Goal: Information Seeking & Learning: Find specific fact

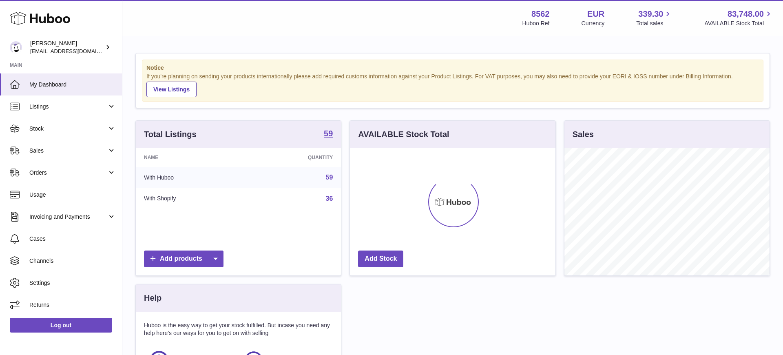
scroll to position [127, 206]
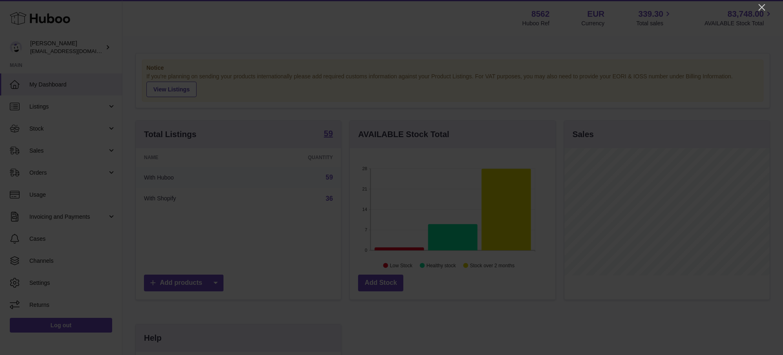
drag, startPoint x: 764, startPoint y: 9, endPoint x: 754, endPoint y: 9, distance: 10.6
click at [764, 9] on icon "Close" at bounding box center [762, 7] width 10 height 10
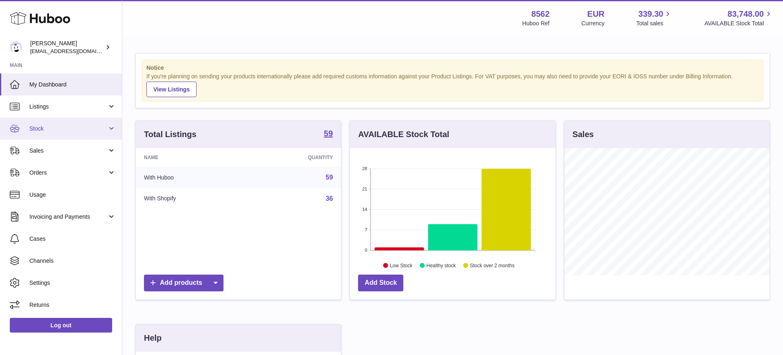
click at [48, 127] on span "Stock" at bounding box center [68, 129] width 78 height 8
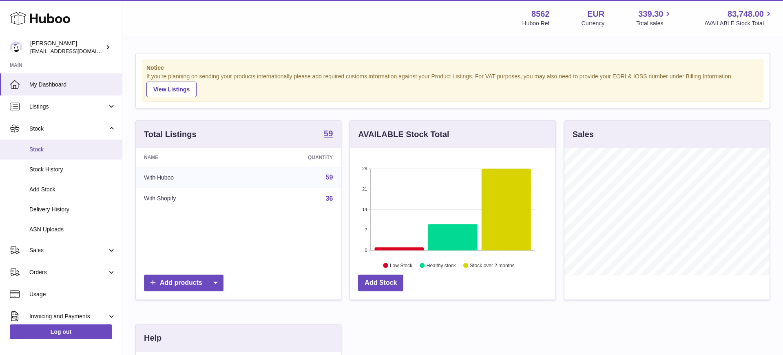
drag, startPoint x: 51, startPoint y: 154, endPoint x: 56, endPoint y: 155, distance: 5.8
click at [51, 154] on link "Stock" at bounding box center [61, 150] width 122 height 20
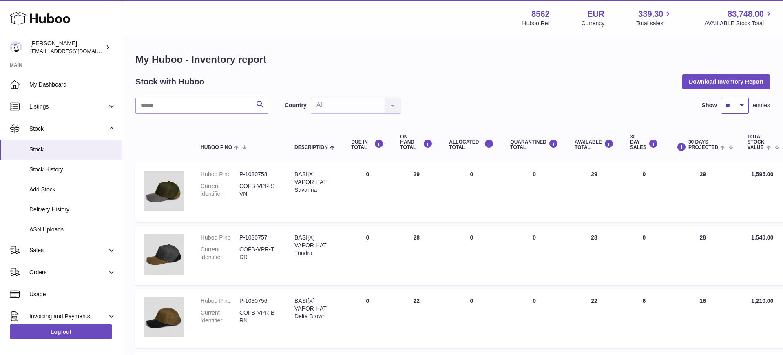
click at [735, 108] on select "** ** ** ***" at bounding box center [735, 106] width 28 height 16
select select "***"
click at [721, 98] on select "** ** ** ***" at bounding box center [735, 106] width 28 height 16
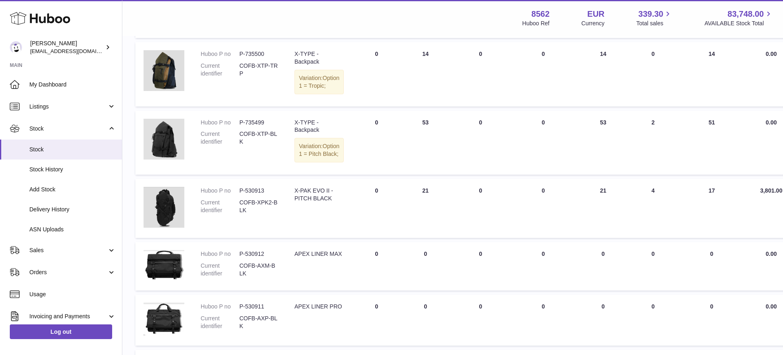
scroll to position [2351, 0]
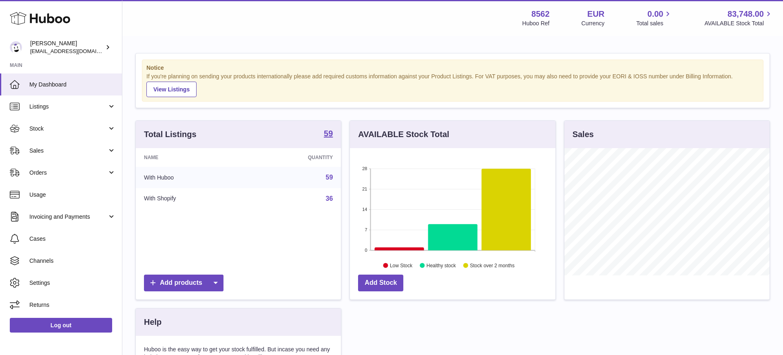
scroll to position [127, 206]
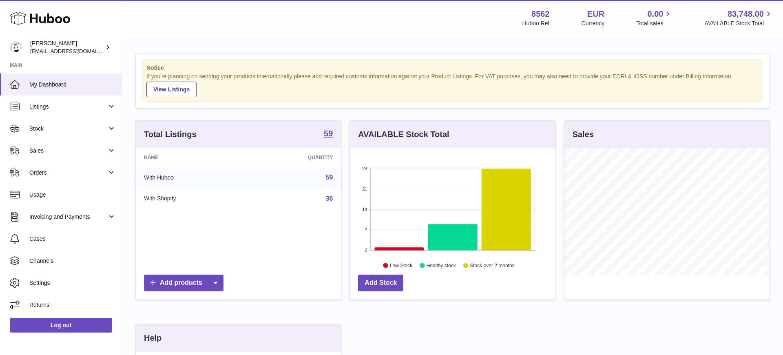
click at [543, 13] on strong "8562" at bounding box center [541, 14] width 18 height 11
copy strong "8562"
click at [41, 126] on span "Stock" at bounding box center [68, 129] width 78 height 8
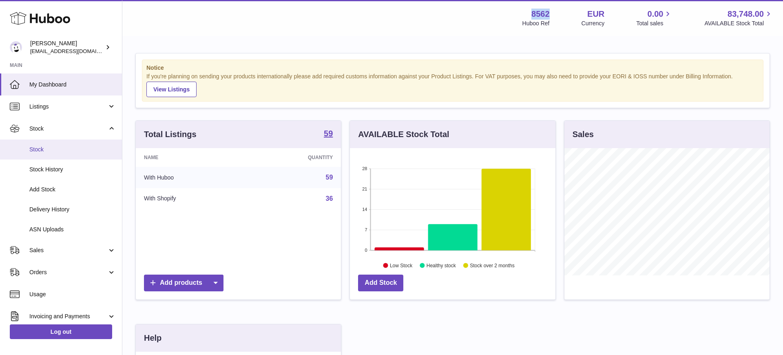
click at [54, 151] on span "Stock" at bounding box center [72, 150] width 86 height 8
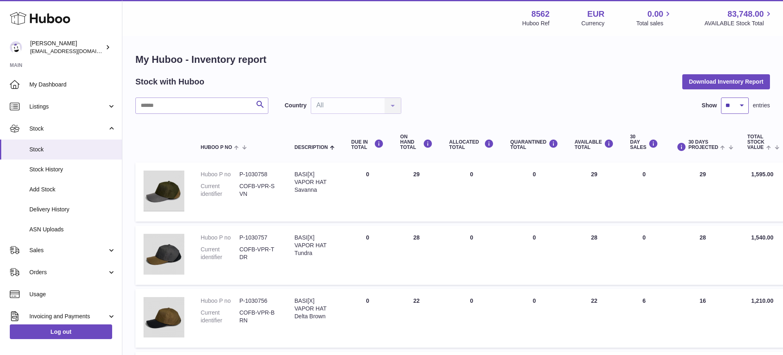
click at [733, 106] on select "** ** ** ***" at bounding box center [735, 106] width 28 height 16
select select "***"
click at [721, 98] on select "** ** ** ***" at bounding box center [735, 106] width 28 height 16
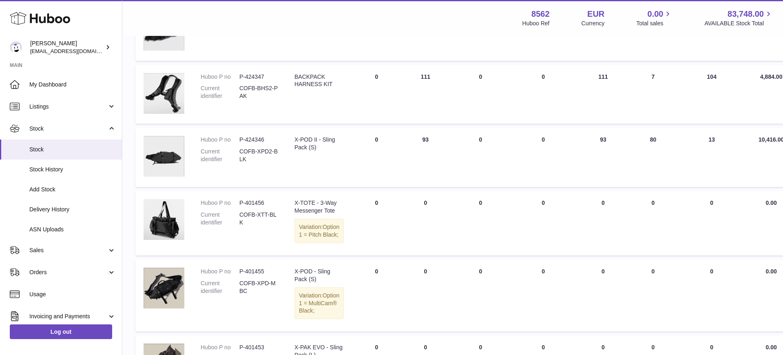
scroll to position [2697, 0]
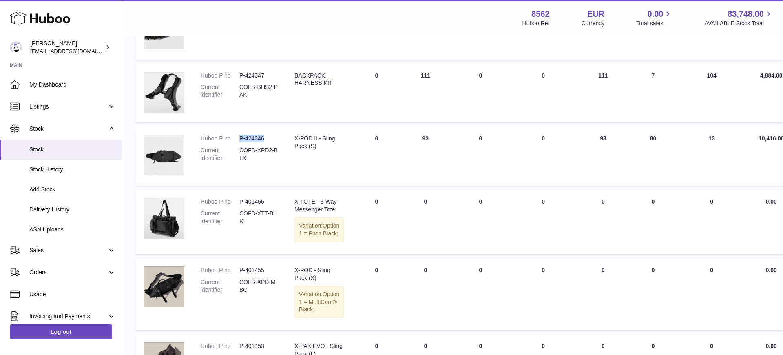
drag, startPoint x: 265, startPoint y: 168, endPoint x: 239, endPoint y: 169, distance: 25.7
click at [239, 142] on dd "P-424346" at bounding box center [258, 139] width 39 height 8
copy dd "P-424346"
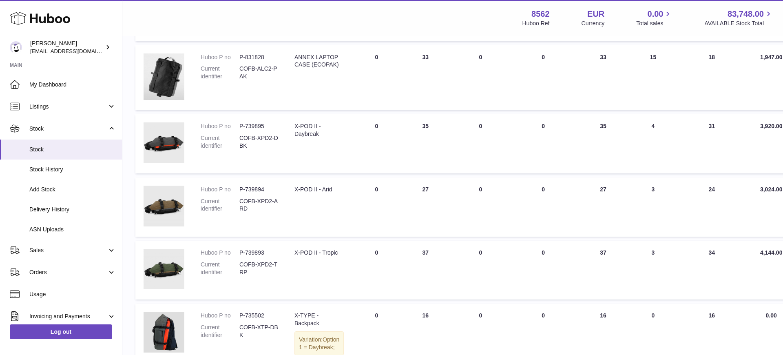
scroll to position [1957, 0]
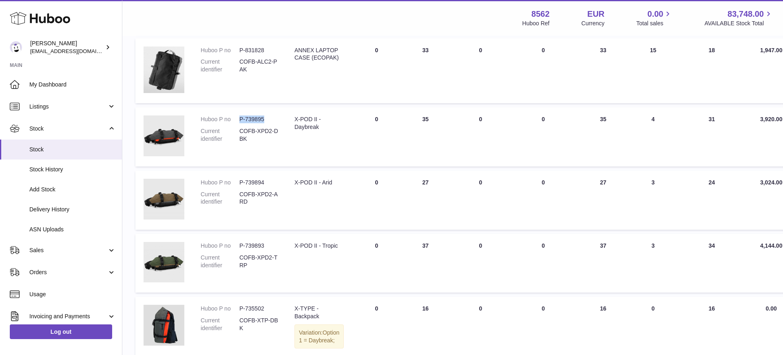
drag, startPoint x: 265, startPoint y: 118, endPoint x: 241, endPoint y: 118, distance: 24.1
click at [241, 118] on dd "P-739895" at bounding box center [258, 119] width 39 height 8
copy dd "P-739895"
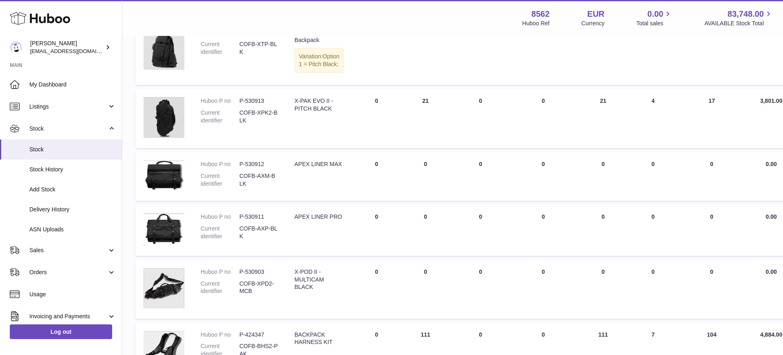
scroll to position [2440, 0]
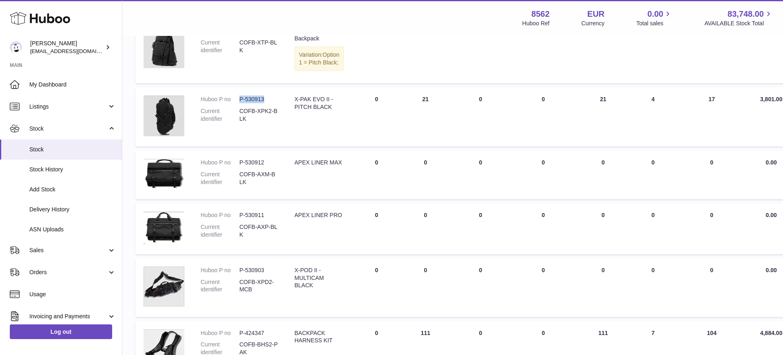
drag, startPoint x: 264, startPoint y: 127, endPoint x: 241, endPoint y: 128, distance: 23.7
click at [241, 103] on dd "P-530913" at bounding box center [258, 99] width 39 height 8
copy dd "P-530913"
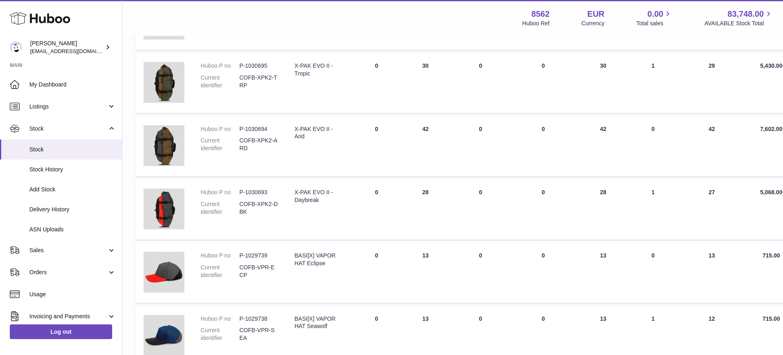
scroll to position [488, 1]
drag, startPoint x: 266, startPoint y: 191, endPoint x: 239, endPoint y: 191, distance: 26.9
click at [239, 191] on dd "P-1030693" at bounding box center [257, 192] width 39 height 8
copy dd "P-1030693"
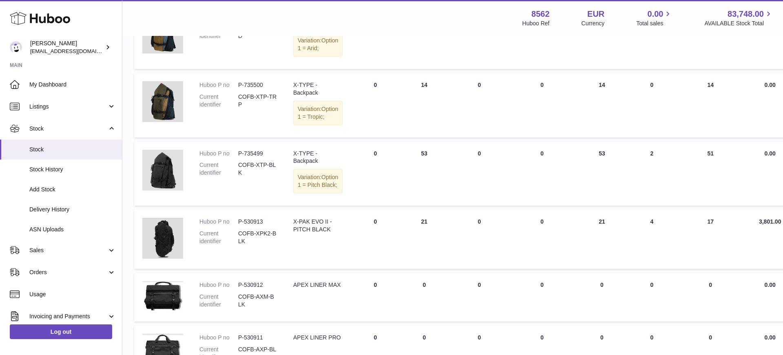
scroll to position [2330, 1]
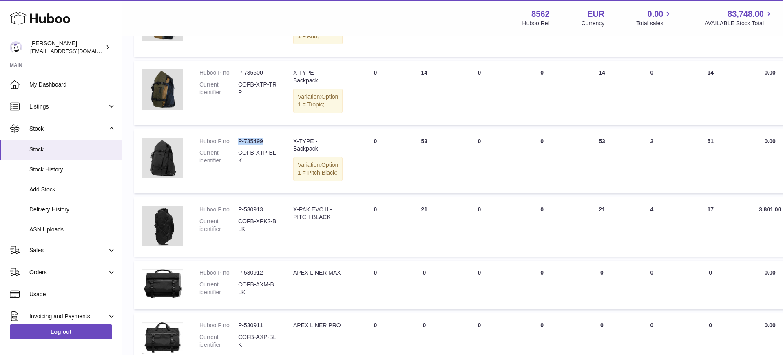
drag, startPoint x: 262, startPoint y: 164, endPoint x: 239, endPoint y: 164, distance: 23.3
click at [239, 145] on dd "P-735499" at bounding box center [257, 141] width 39 height 8
copy dd "P-735499"
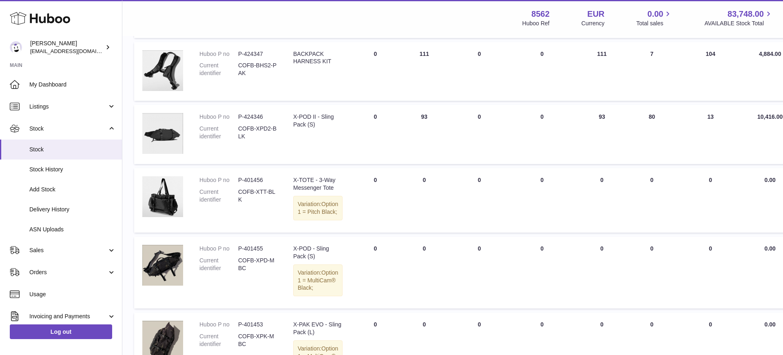
scroll to position [2721, 1]
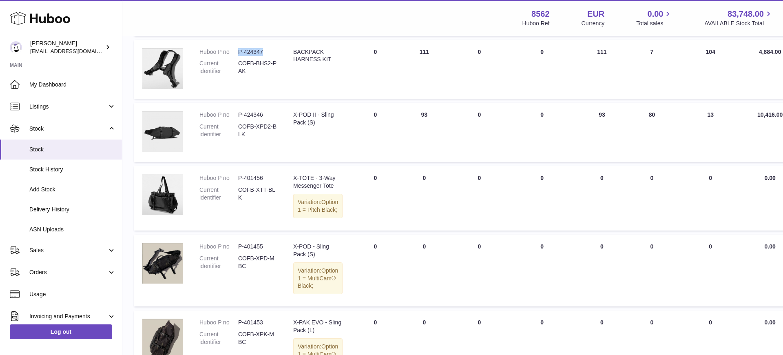
drag, startPoint x: 264, startPoint y: 83, endPoint x: 236, endPoint y: 82, distance: 28.6
click at [236, 80] on dl "Huboo P no P-424347 Current identifier COFB-BHS2-PAK" at bounding box center [239, 63] width 78 height 31
copy dl "P-424347"
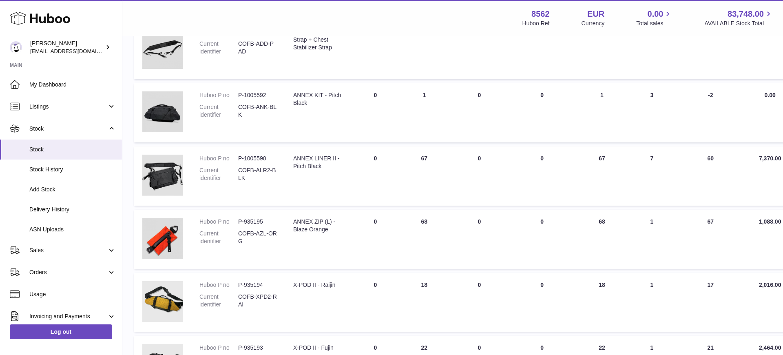
scroll to position [1349, 1]
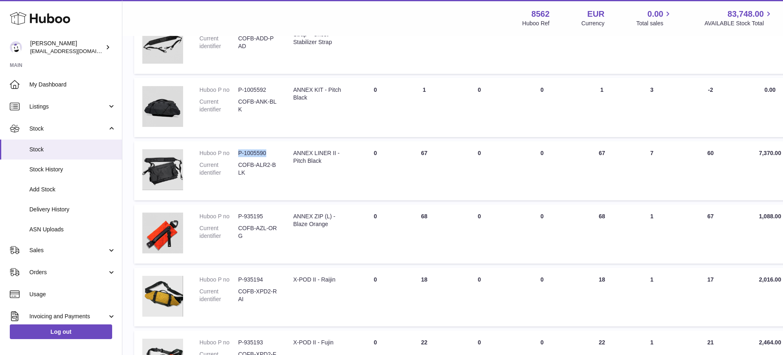
drag, startPoint x: 266, startPoint y: 153, endPoint x: 239, endPoint y: 153, distance: 26.1
click at [239, 153] on dd "P-1005590" at bounding box center [257, 153] width 39 height 8
copy dd "P-1005590"
click at [253, 153] on dd "P-1005590" at bounding box center [257, 153] width 39 height 8
